Goal: Information Seeking & Learning: Check status

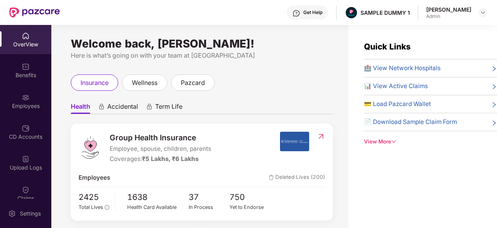
click at [28, 62] on div at bounding box center [26, 66] width 8 height 8
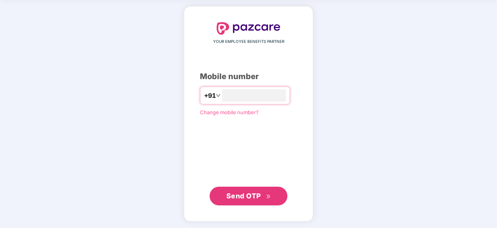
type input "**********"
click at [232, 188] on button "Send OTP" at bounding box center [249, 196] width 78 height 19
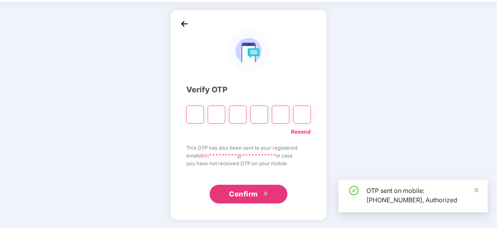
scroll to position [26, 0]
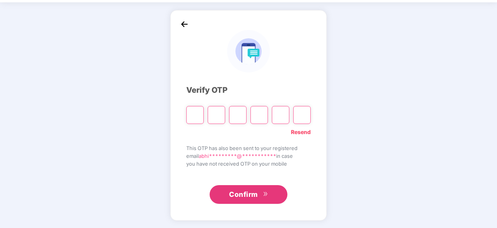
click at [297, 129] on link "Resend" at bounding box center [301, 132] width 20 height 9
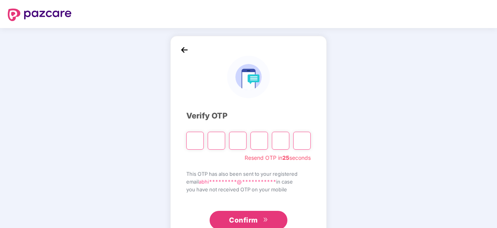
click at [194, 142] on input "Please enter verification code. Digit 1" at bounding box center [195, 141] width 18 height 18
type input "*"
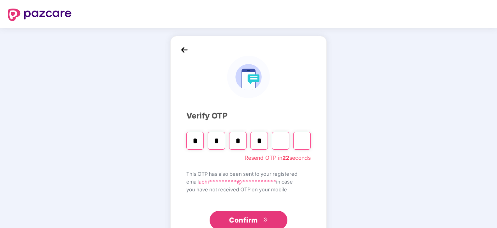
type input "*"
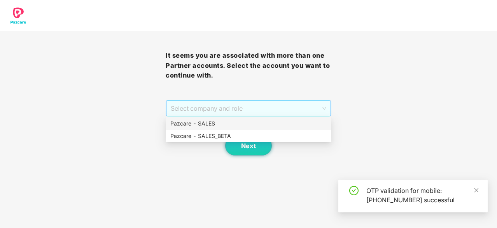
click at [202, 105] on span "Select company and role" at bounding box center [249, 108] width 156 height 15
click at [210, 121] on div "Pazcare - SALES" at bounding box center [248, 123] width 156 height 9
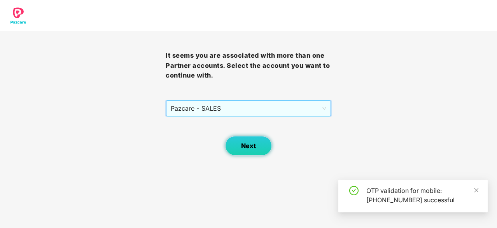
click at [243, 142] on span "Next" at bounding box center [248, 145] width 15 height 7
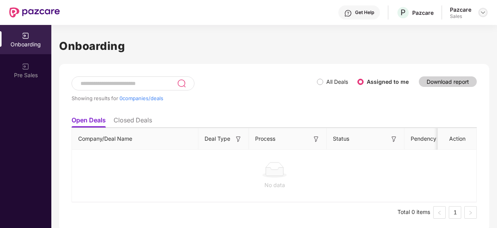
click at [482, 12] on img at bounding box center [483, 12] width 6 height 6
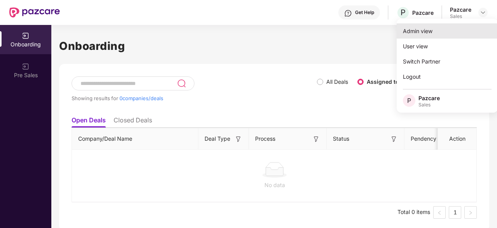
click at [467, 30] on div "Admin view" at bounding box center [447, 30] width 101 height 15
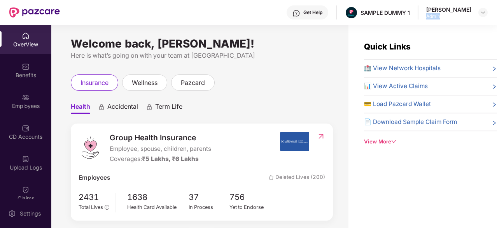
drag, startPoint x: 451, startPoint y: 17, endPoint x: 430, endPoint y: 19, distance: 20.7
click at [430, 19] on div "Get Help SAMPLE DUMMY 1 Abhinav Kumar Admin" at bounding box center [274, 12] width 428 height 25
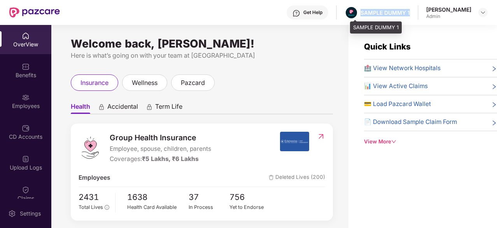
drag, startPoint x: 418, startPoint y: 11, endPoint x: 366, endPoint y: 9, distance: 51.8
click at [366, 9] on div "Get Help SAMPLE DUMMY 1 Abhinav Kumar Admin" at bounding box center [274, 12] width 428 height 25
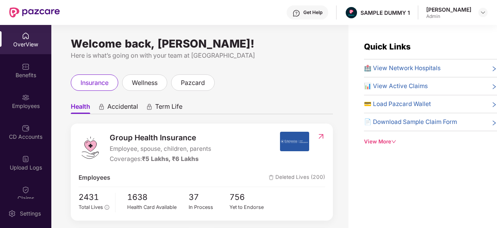
click at [318, 12] on div "Get Help" at bounding box center [313, 12] width 19 height 6
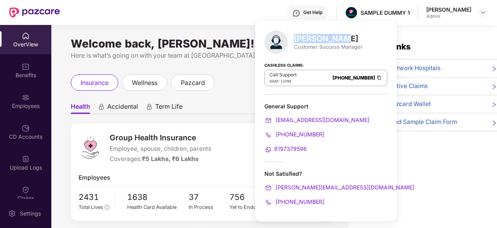
drag, startPoint x: 343, startPoint y: 36, endPoint x: 296, endPoint y: 40, distance: 47.2
click at [296, 40] on div "Mihir Singh" at bounding box center [328, 38] width 68 height 9
drag, startPoint x: 305, startPoint y: 77, endPoint x: 351, endPoint y: 76, distance: 45.9
click at [351, 76] on div "Call Support 8AM - 11PM 080-3783-5420" at bounding box center [326, 78] width 123 height 16
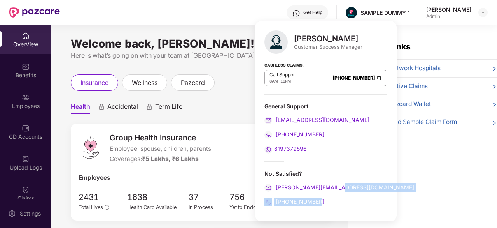
drag, startPoint x: 345, startPoint y: 185, endPoint x: 326, endPoint y: 201, distance: 24.0
click at [326, 201] on div "Not Satisfied? mihir+onb@pazcare.com +916666878580" at bounding box center [326, 188] width 123 height 36
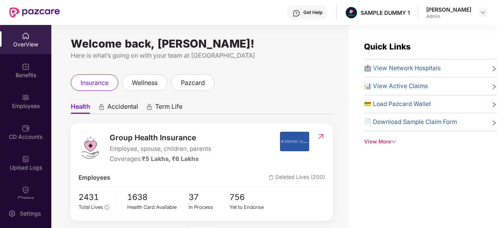
click at [397, 178] on div "Quick Links 🏥 View Network Hospitals 📊 View Active Claims 💳 Load Pazcard Wallet…" at bounding box center [423, 139] width 149 height 228
click at [152, 88] on div "wellness" at bounding box center [144, 82] width 45 height 16
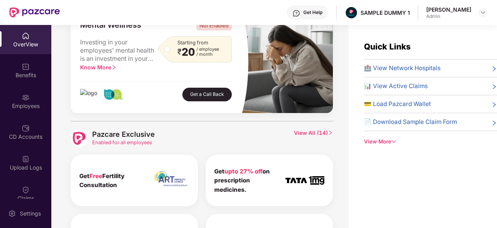
scroll to position [289, 0]
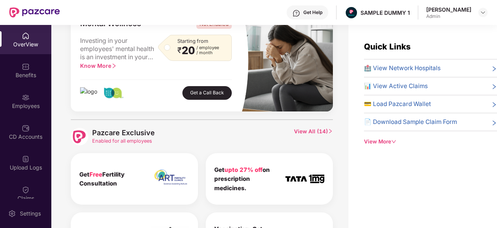
click at [309, 128] on span "View All ( 14 )" at bounding box center [313, 137] width 39 height 18
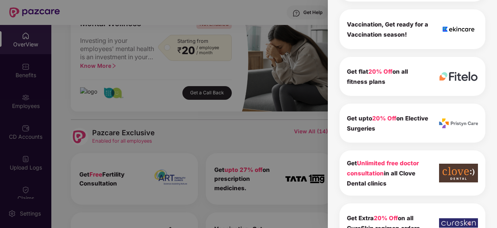
scroll to position [240, 0]
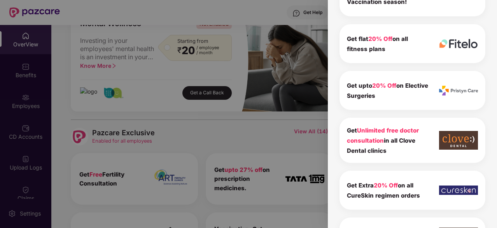
drag, startPoint x: 390, startPoint y: 149, endPoint x: 345, endPoint y: 132, distance: 48.4
click at [345, 132] on div "Get Unlimited free doctor consultation in all Clove Dental clinics" at bounding box center [413, 140] width 146 height 45
click at [332, 125] on div "Pazcare Exclusive 14 To view the details of exclusives benefits please switch t…" at bounding box center [412, 114] width 169 height 228
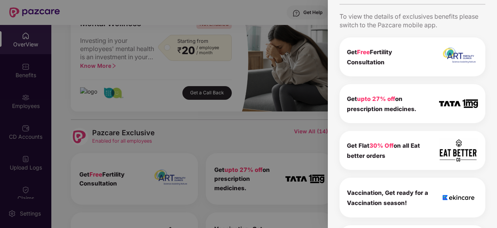
scroll to position [0, 0]
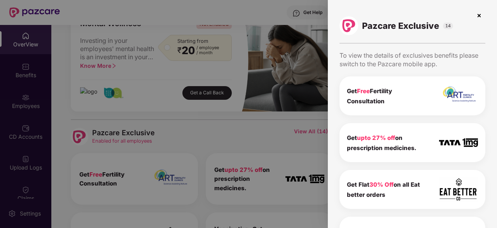
click at [477, 14] on img at bounding box center [479, 15] width 12 height 12
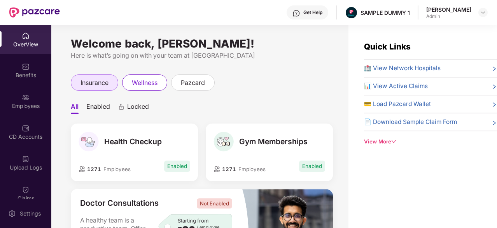
click at [88, 86] on span "insurance" at bounding box center [95, 83] width 28 height 10
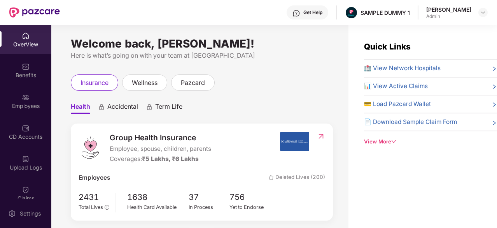
scroll to position [47, 0]
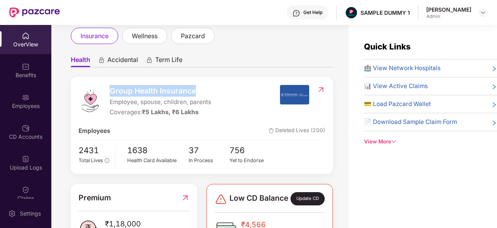
drag, startPoint x: 207, startPoint y: 89, endPoint x: 107, endPoint y: 92, distance: 100.1
click at [107, 92] on div "Group Health Insurance Employee, spouse, children, parents Coverages: ₹5 Lakhs,…" at bounding box center [179, 101] width 201 height 32
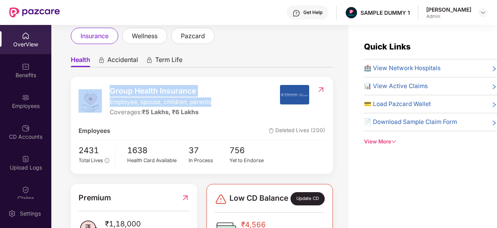
drag, startPoint x: 221, startPoint y: 101, endPoint x: 104, endPoint y: 104, distance: 117.2
click at [104, 104] on div "Group Health Insurance Employee, spouse, children, parents Coverages: ₹5 Lakhs,…" at bounding box center [179, 101] width 201 height 32
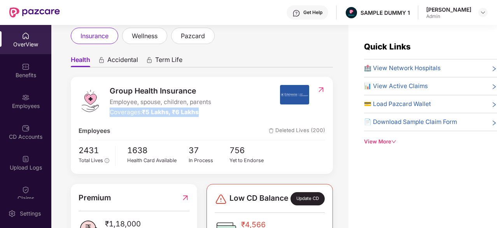
drag, startPoint x: 211, startPoint y: 112, endPoint x: 110, endPoint y: 113, distance: 101.2
click at [110, 113] on div "Coverages: ₹5 Lakhs, ₹6 Lakhs" at bounding box center [161, 111] width 102 height 9
click at [125, 126] on div "Group Health Insurance Employee, spouse, children, parents Coverages: ₹5 Lakhs,…" at bounding box center [202, 125] width 262 height 97
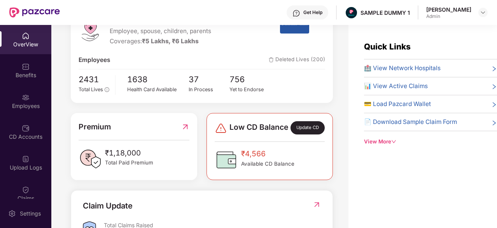
scroll to position [210, 0]
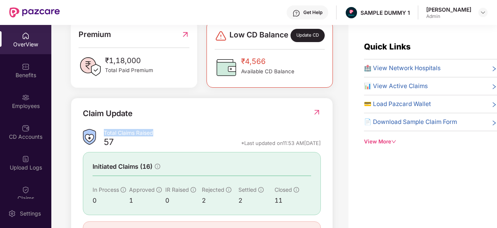
drag, startPoint x: 162, startPoint y: 136, endPoint x: 104, endPoint y: 140, distance: 57.7
click at [104, 136] on div "Total Claims Raised" at bounding box center [212, 132] width 217 height 7
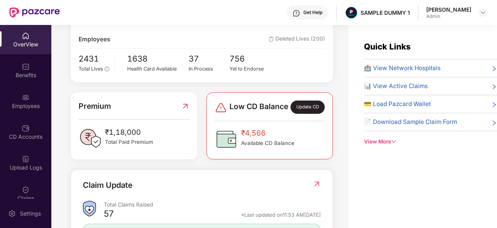
scroll to position [136, 0]
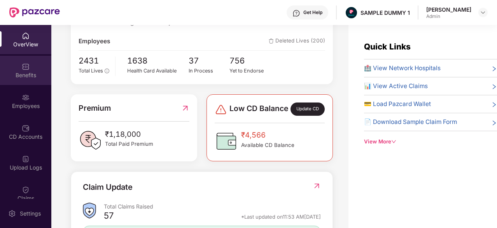
click at [35, 70] on div "Benefits" at bounding box center [25, 70] width 51 height 29
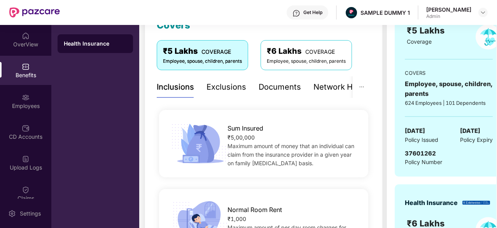
scroll to position [115, 0]
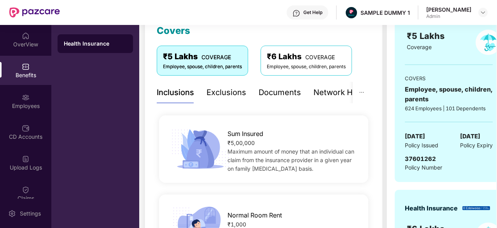
click at [228, 88] on div "Exclusions" at bounding box center [227, 92] width 40 height 12
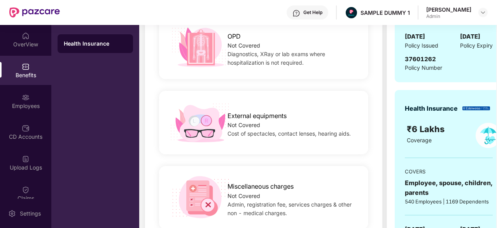
scroll to position [112, 0]
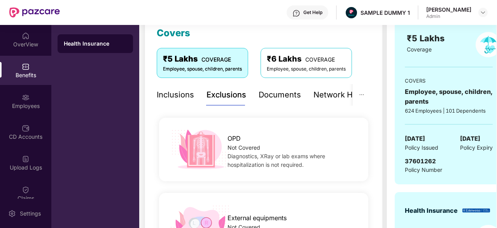
click at [275, 93] on div "Documents" at bounding box center [280, 95] width 42 height 12
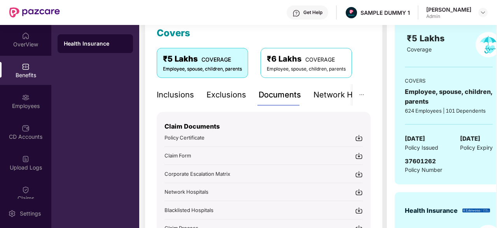
click at [356, 137] on img at bounding box center [359, 138] width 8 height 8
click at [333, 97] on div "Network Hospitals" at bounding box center [321, 95] width 68 height 12
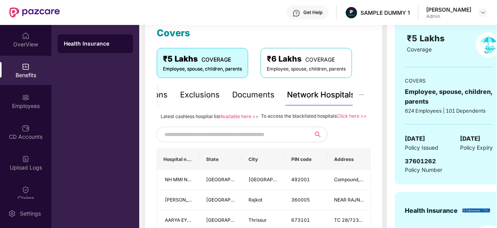
click at [234, 140] on input "text" at bounding box center [231, 134] width 133 height 12
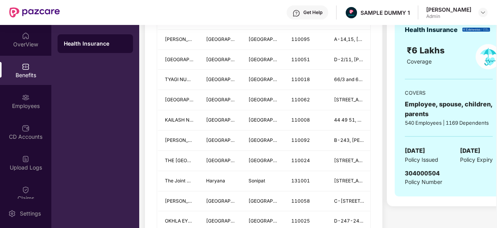
scroll to position [301, 0]
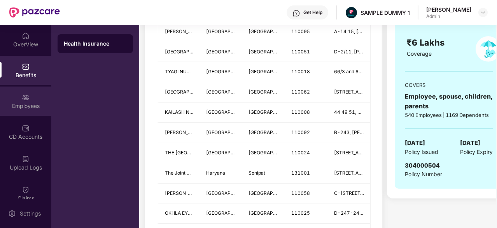
type input "*****"
click at [12, 100] on div "Employees" at bounding box center [25, 100] width 51 height 29
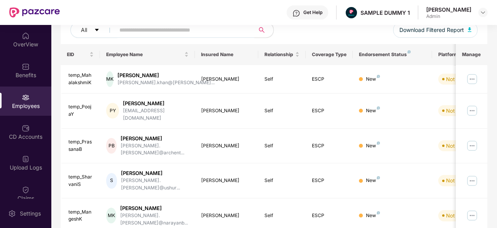
scroll to position [0, 0]
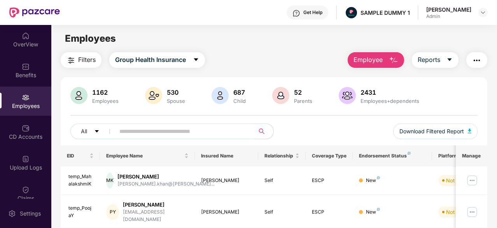
click at [386, 64] on button "Employee" at bounding box center [376, 60] width 56 height 16
click at [437, 58] on span "Reports" at bounding box center [429, 60] width 23 height 10
click at [476, 61] on img "button" at bounding box center [476, 60] width 9 height 9
click at [304, 133] on div "All Download Filtered Report" at bounding box center [273, 134] width 407 height 22
click at [23, 135] on div "CD Accounts" at bounding box center [25, 137] width 51 height 8
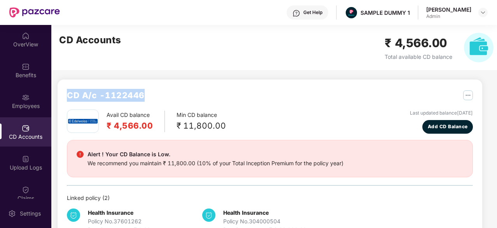
drag, startPoint x: 164, startPoint y: 98, endPoint x: 61, endPoint y: 96, distance: 102.7
click at [61, 96] on div "CD A/c - 1122446 Avail CD balance ₹ 4,566.00 Min CD balance ₹ 11,800.00 Last up…" at bounding box center [270, 161] width 425 height 164
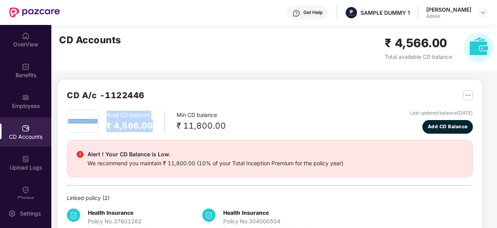
drag, startPoint x: 154, startPoint y: 126, endPoint x: 100, endPoint y: 118, distance: 55.1
click at [100, 118] on div "Avail CD balance ₹ 4,566.00 Min CD balance ₹ 11,800.00" at bounding box center [146, 120] width 159 height 23
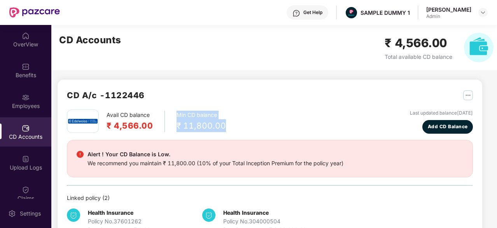
drag, startPoint x: 228, startPoint y: 128, endPoint x: 169, endPoint y: 117, distance: 59.8
click at [169, 117] on div "Avail CD balance ₹ 4,566.00 Min CD balance ₹ 11,800.00 Last updated balance 23 …" at bounding box center [270, 121] width 406 height 24
click at [457, 127] on span "Add CD Balance" at bounding box center [448, 126] width 40 height 7
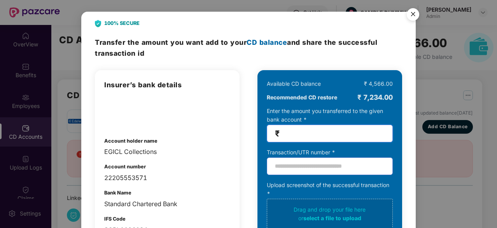
click at [300, 134] on input "number" at bounding box center [333, 133] width 104 height 9
click at [411, 14] on img "Close" at bounding box center [413, 16] width 22 height 22
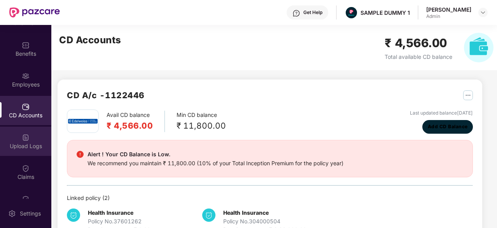
scroll to position [22, 0]
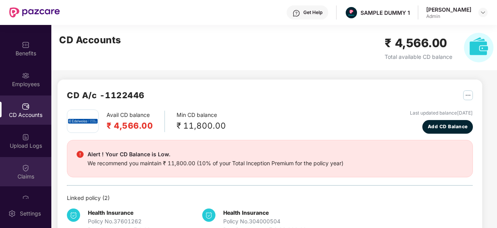
click at [20, 173] on div "Claims" at bounding box center [25, 176] width 51 height 8
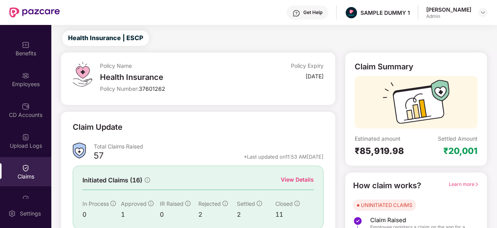
scroll to position [70, 0]
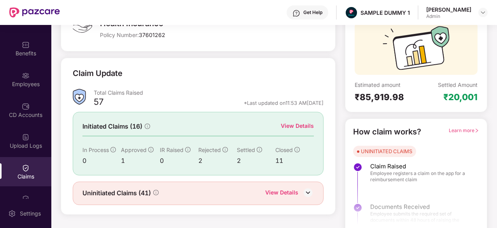
click at [307, 123] on div "View Details" at bounding box center [297, 125] width 33 height 9
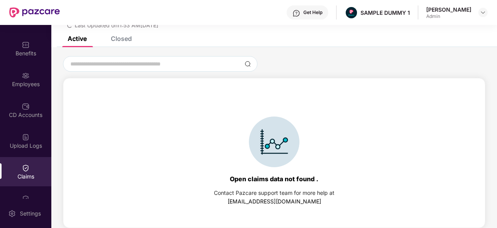
click at [117, 41] on div "Closed" at bounding box center [121, 39] width 21 height 8
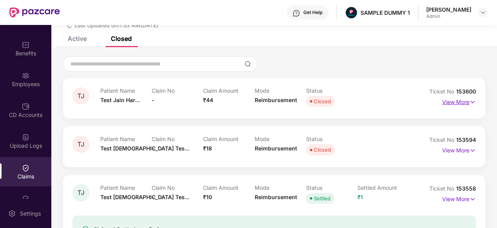
click at [459, 102] on p "View More" at bounding box center [459, 101] width 34 height 11
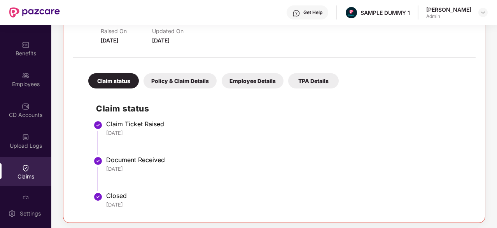
scroll to position [121, 0]
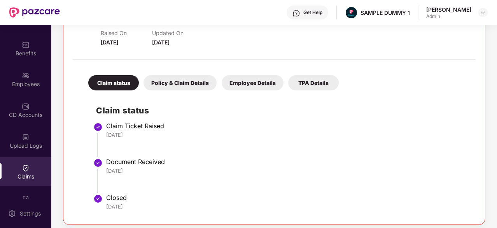
click at [178, 81] on div "Policy & Claim Details" at bounding box center [180, 82] width 73 height 15
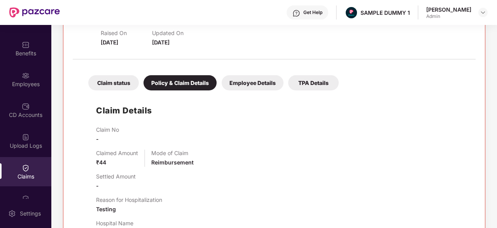
click at [268, 79] on div "Employee Details" at bounding box center [253, 82] width 62 height 15
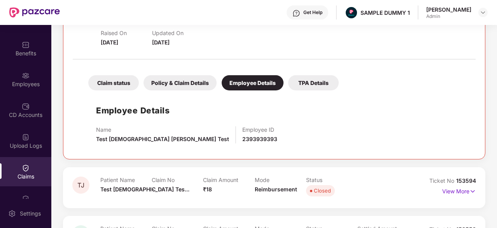
click at [308, 79] on div "TPA Details" at bounding box center [313, 82] width 51 height 15
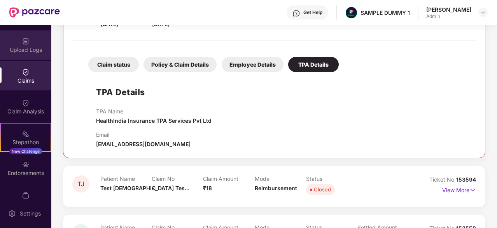
scroll to position [164, 0]
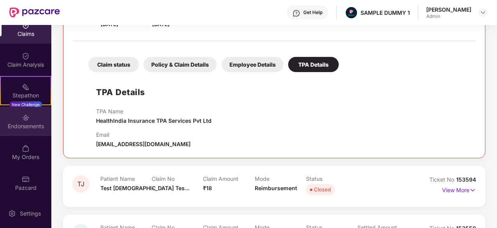
click at [24, 124] on div "Endorsements" at bounding box center [25, 126] width 51 height 8
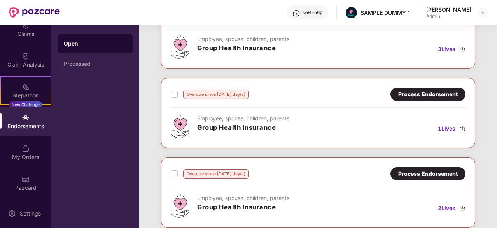
scroll to position [147, 0]
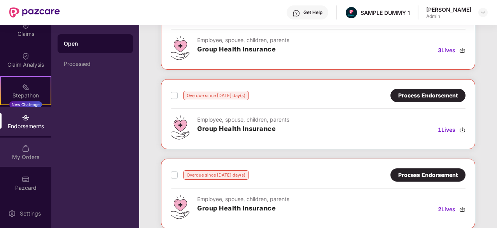
click at [17, 154] on div "My Orders" at bounding box center [25, 157] width 51 height 8
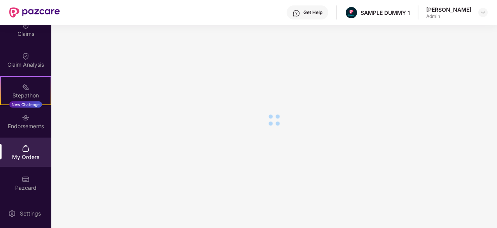
scroll to position [0, 0]
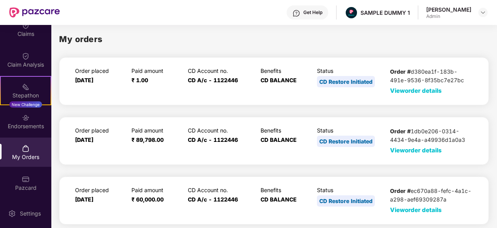
click at [423, 92] on span "View order details" at bounding box center [416, 90] width 52 height 7
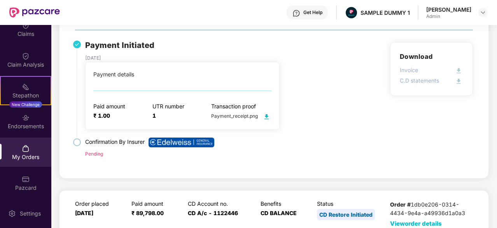
scroll to position [77, 0]
